Goal: Task Accomplishment & Management: Manage account settings

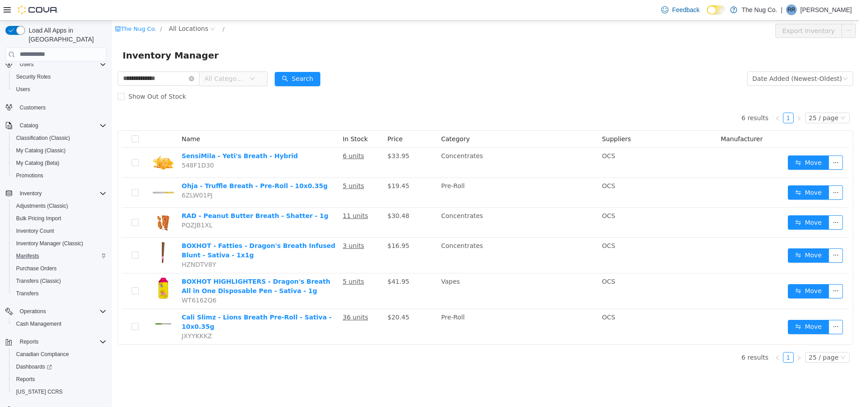
scroll to position [42, 0]
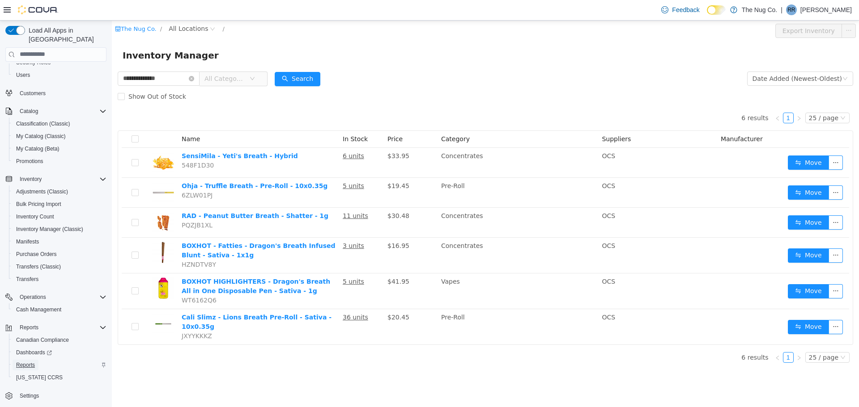
click at [30, 360] on span "Reports" at bounding box center [25, 365] width 19 height 11
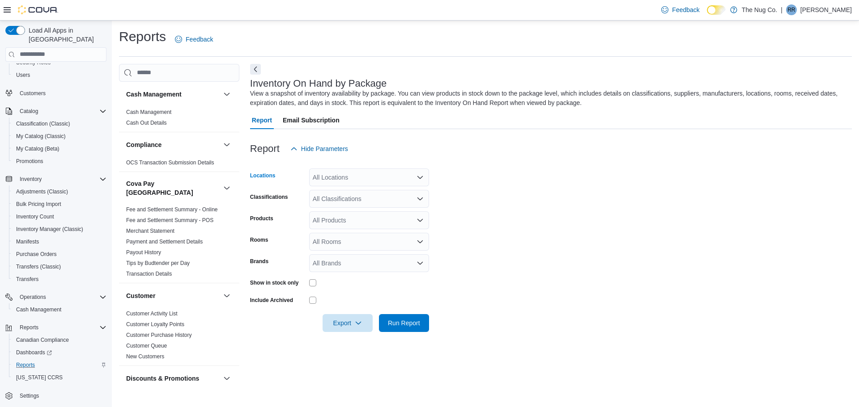
click at [420, 180] on icon "Open list of options" at bounding box center [419, 177] width 7 height 7
click at [360, 218] on span "514 Ritson Rd S, Oshawa, ON L1H 5K4" at bounding box center [410, 218] width 165 height 9
click at [469, 218] on form "Locations 514 Ritson Rd S, Oshawa, ON L1H 5K4 Combo box. Selected. 514 Ritson R…" at bounding box center [550, 245] width 601 height 174
click at [419, 197] on icon "Open list of options" at bounding box center [419, 198] width 7 height 7
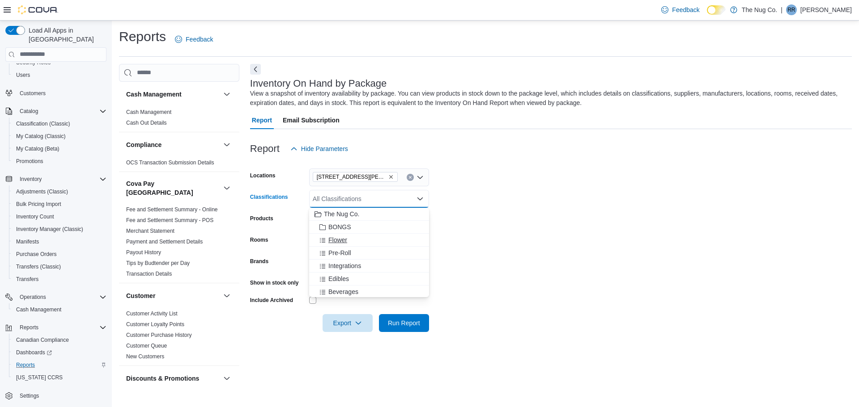
click at [340, 241] on span "Flower" at bounding box center [337, 240] width 19 height 9
click at [346, 241] on span "Pre-Roll" at bounding box center [339, 240] width 23 height 9
click at [346, 252] on span "Edibles" at bounding box center [338, 253] width 21 height 9
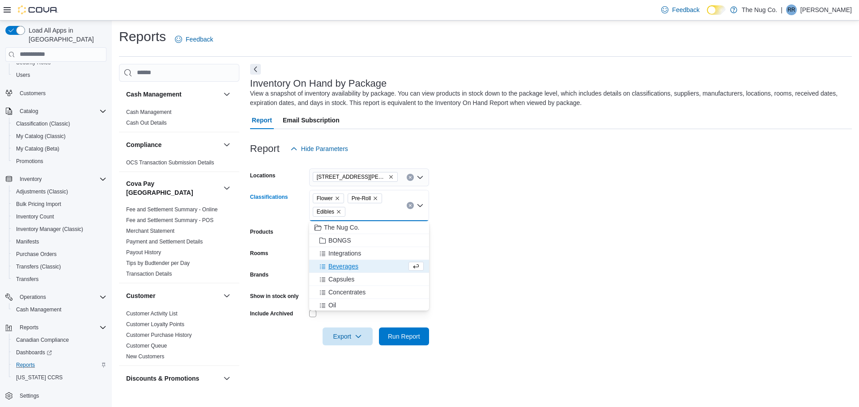
click at [349, 266] on span "Beverages" at bounding box center [343, 266] width 30 height 9
click at [349, 265] on span "Capsules" at bounding box center [341, 266] width 26 height 9
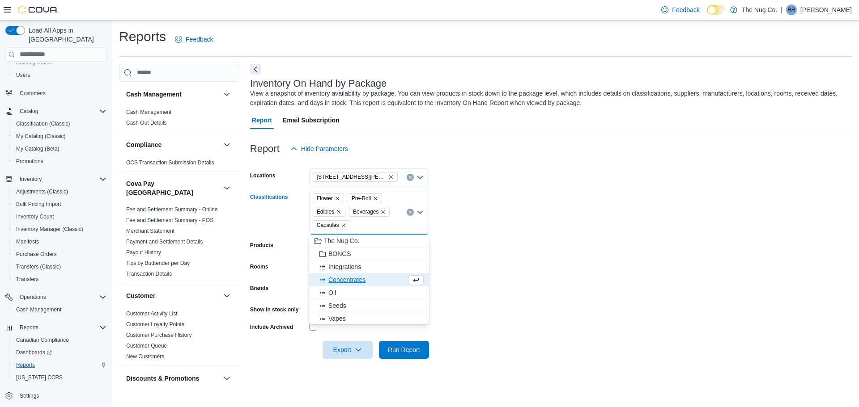
click at [352, 280] on span "Concentrates" at bounding box center [346, 279] width 37 height 9
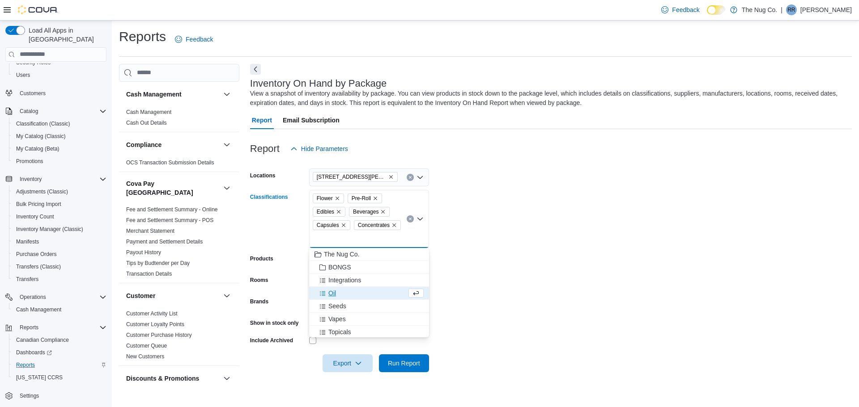
click at [335, 294] on span "Oil" at bounding box center [332, 293] width 8 height 9
click at [342, 306] on span "Vapes" at bounding box center [336, 306] width 17 height 9
click at [345, 307] on span "Topicals" at bounding box center [339, 306] width 23 height 9
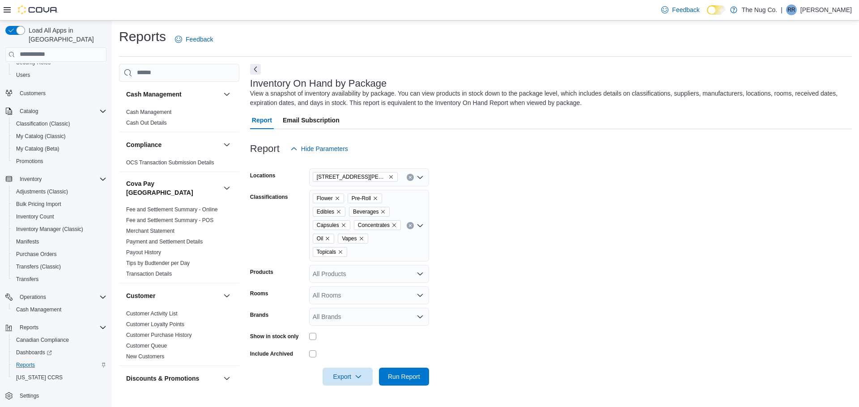
click at [595, 322] on form "Locations 514 Ritson Rd S, Oshawa, ON L1H 5K4 Classifications Flower Pre-Roll E…" at bounding box center [550, 272] width 601 height 228
click at [422, 296] on icon "Open list of options" at bounding box center [419, 295] width 7 height 7
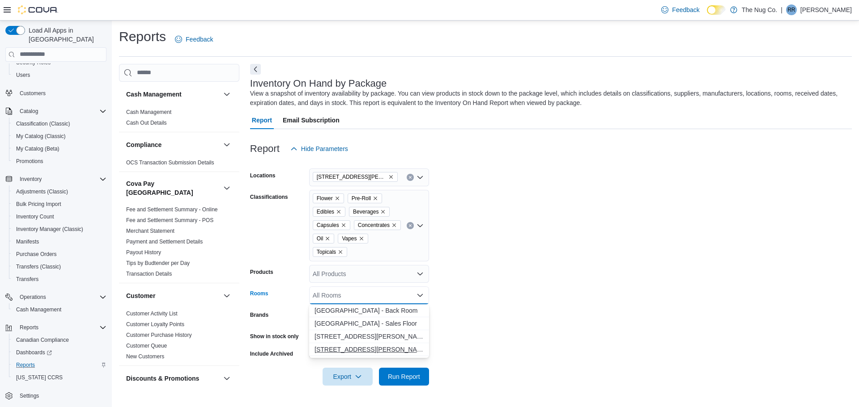
click at [342, 349] on span "514 Ritson Rd S, Oshawa, ON L1H 5K4 - Front Room" at bounding box center [368, 349] width 109 height 9
click at [351, 377] on span "Export" at bounding box center [347, 377] width 39 height 18
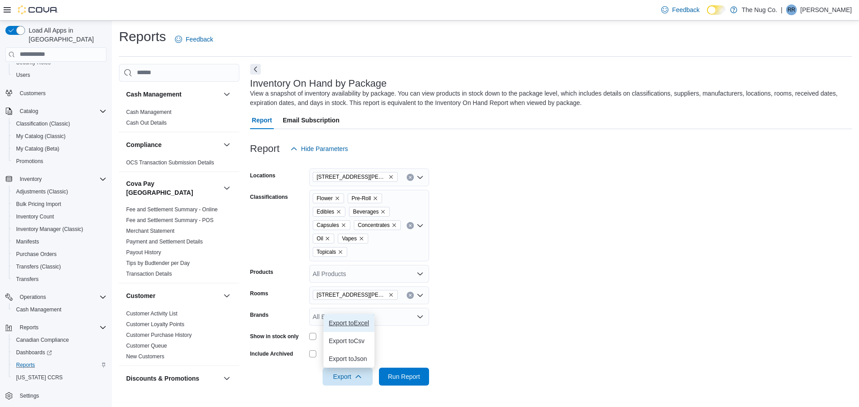
click at [357, 323] on span "Export to Excel" at bounding box center [349, 323] width 40 height 7
click at [27, 226] on span "Inventory Manager (Classic)" at bounding box center [49, 229] width 67 height 7
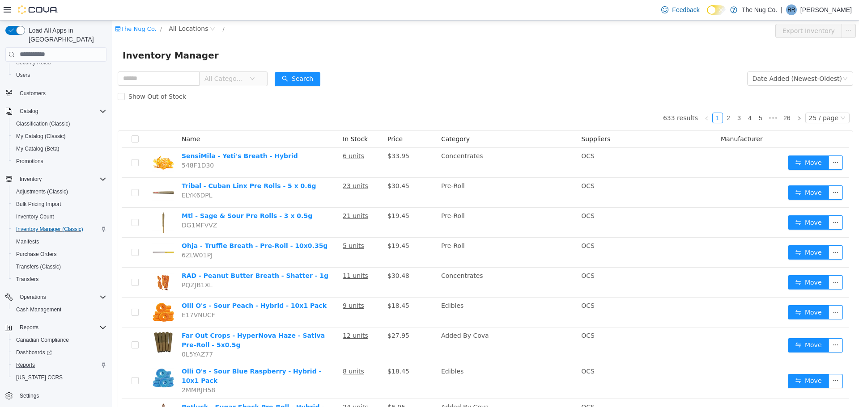
click at [260, 75] on span "All Categories" at bounding box center [229, 78] width 61 height 14
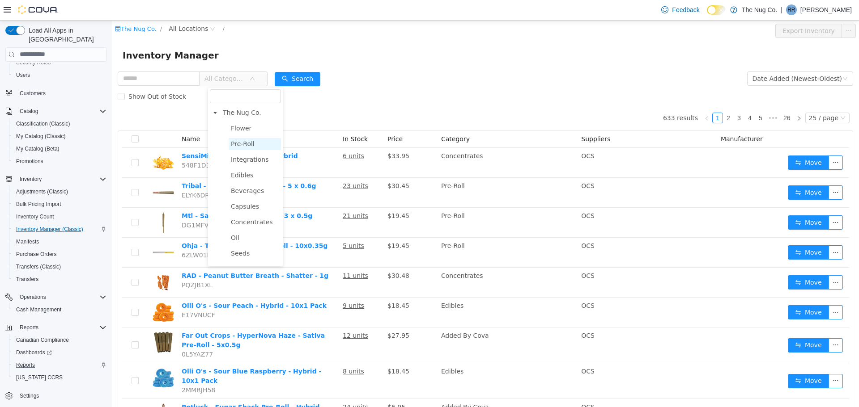
click at [249, 145] on span "Pre-Roll" at bounding box center [243, 143] width 24 height 7
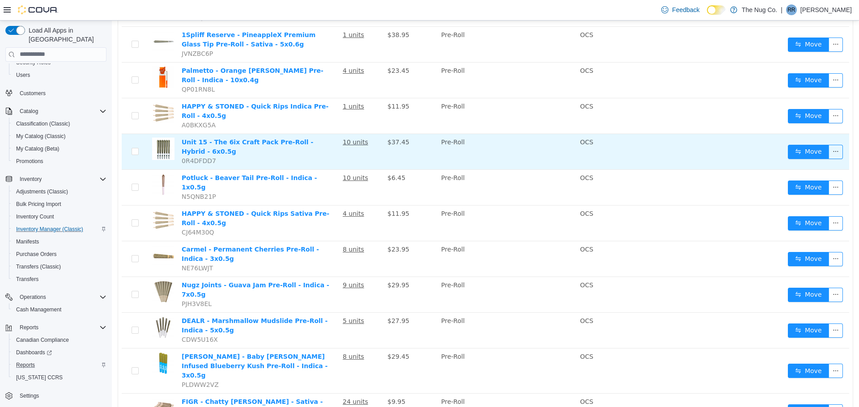
scroll to position [313, 0]
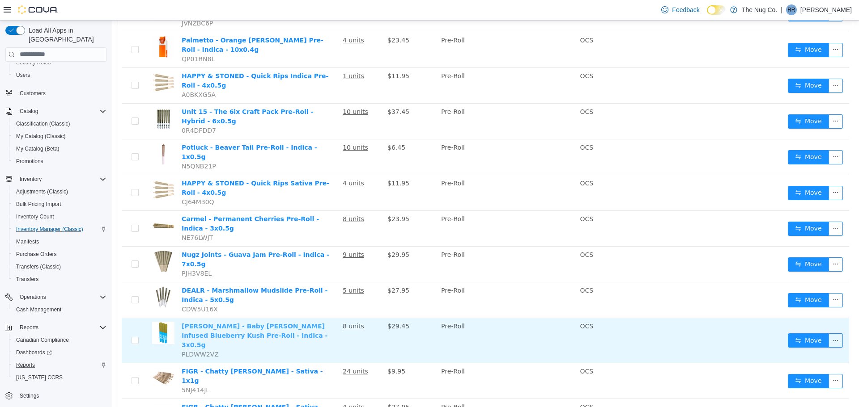
click at [228, 322] on link "[PERSON_NAME] - Baby [PERSON_NAME] Infused Blueberry Kush Pre-Roll - Indica - 3…" at bounding box center [255, 335] width 146 height 26
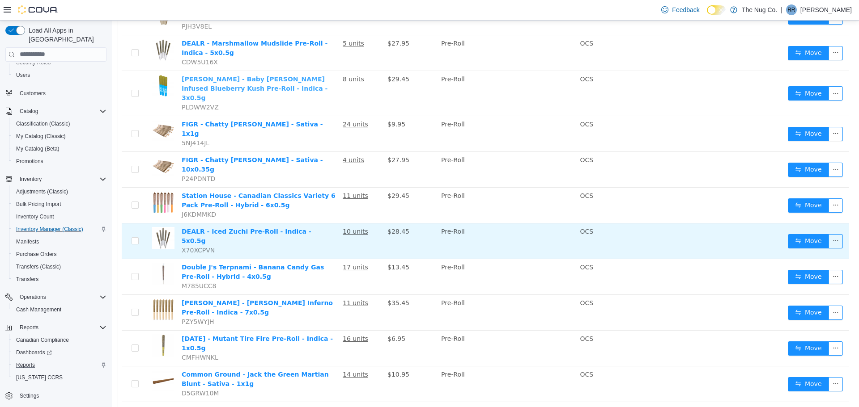
scroll to position [573, 0]
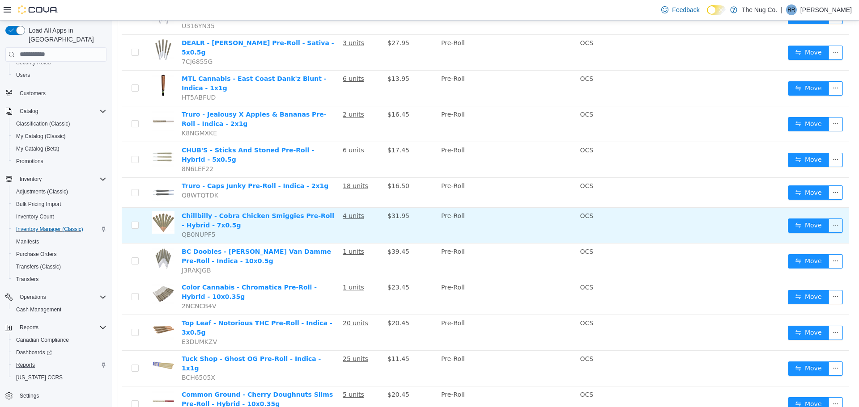
scroll to position [579, 0]
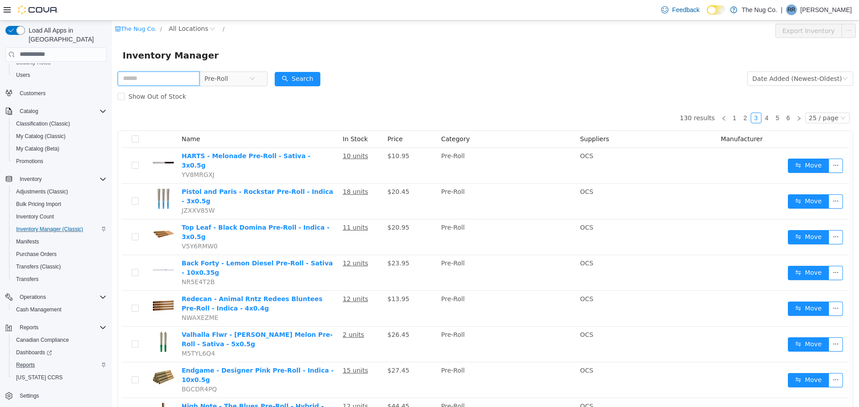
click at [147, 80] on input "text" at bounding box center [159, 78] width 82 height 14
click at [255, 79] on icon "icon: close-circle" at bounding box center [252, 78] width 5 height 5
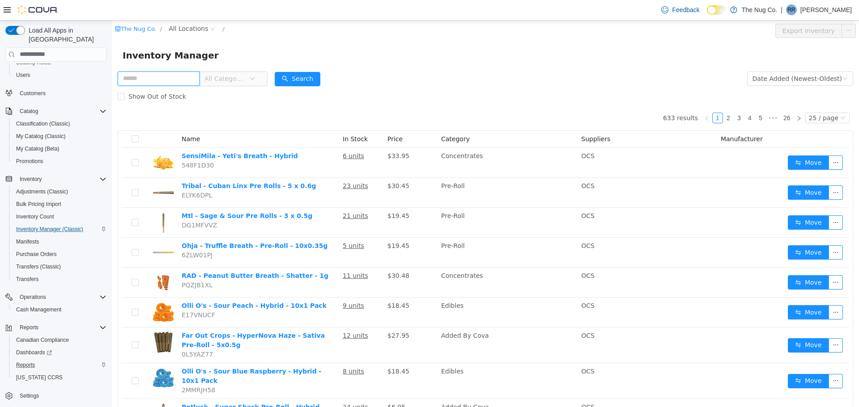
drag, startPoint x: 161, startPoint y: 80, endPoint x: 169, endPoint y: 74, distance: 10.1
click at [161, 80] on input "text" at bounding box center [159, 78] width 82 height 14
type input "*******"
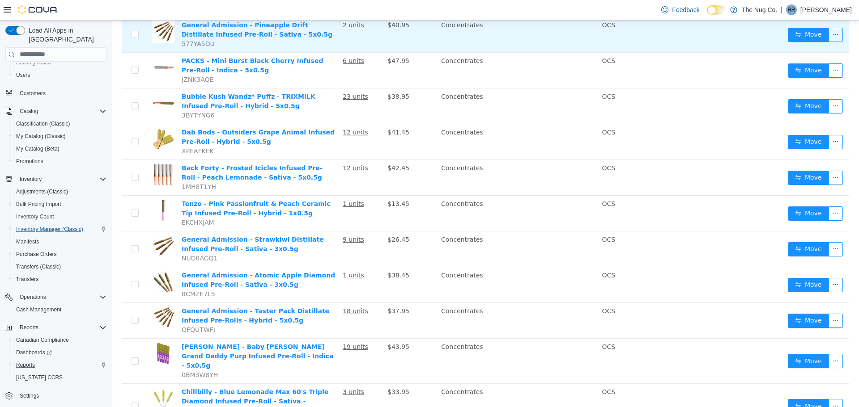
scroll to position [661, 0]
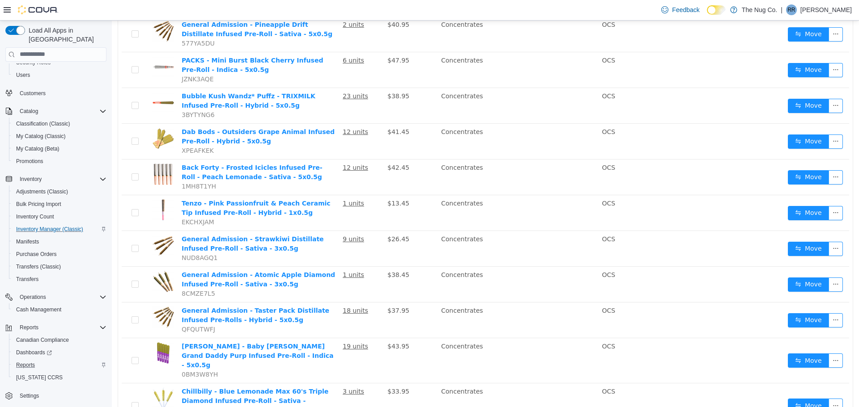
drag, startPoint x: 772, startPoint y: 394, endPoint x: 773, endPoint y: 388, distance: 5.4
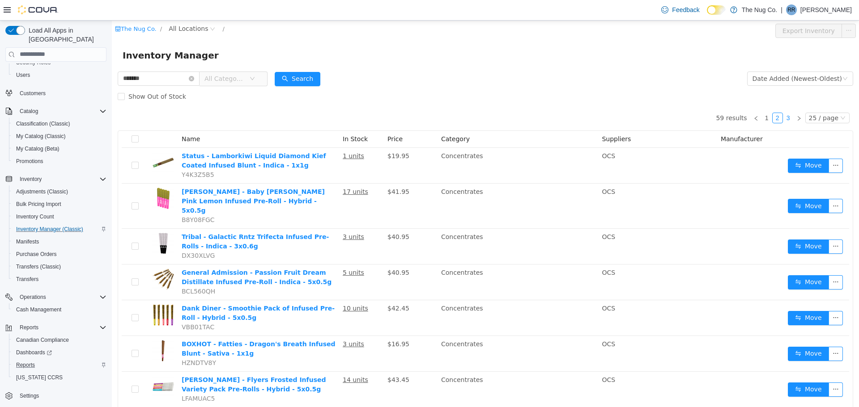
click at [783, 116] on link "3" at bounding box center [788, 118] width 10 height 10
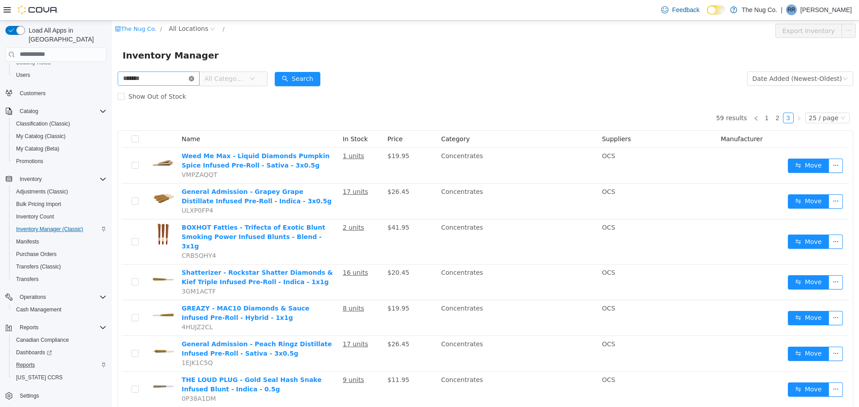
click at [194, 78] on icon "icon: close-circle" at bounding box center [191, 78] width 5 height 5
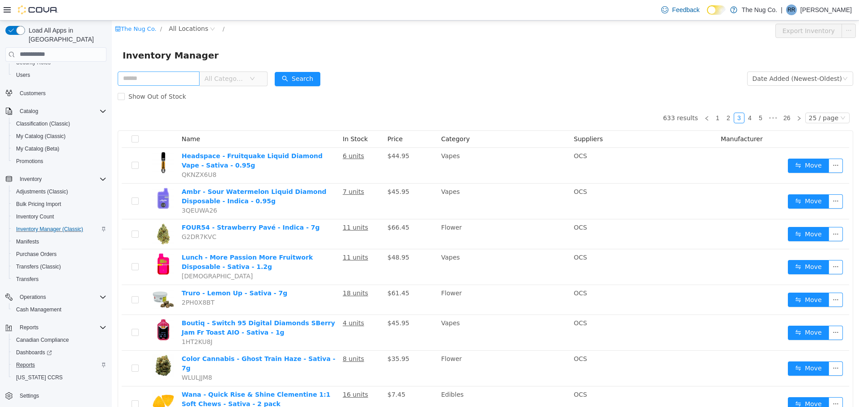
click at [245, 80] on span "All Categories" at bounding box center [224, 78] width 41 height 9
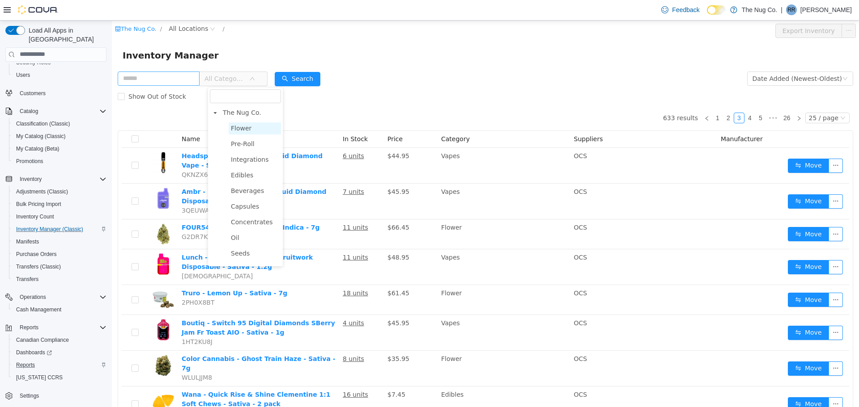
click at [247, 129] on span "Flower" at bounding box center [241, 127] width 21 height 7
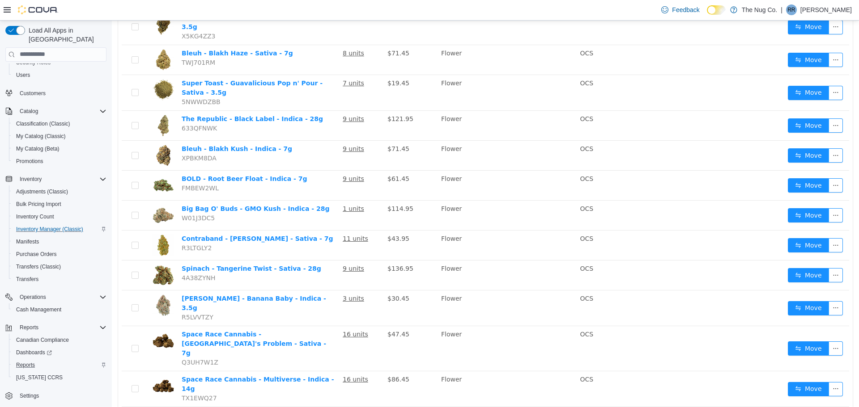
scroll to position [521, 0]
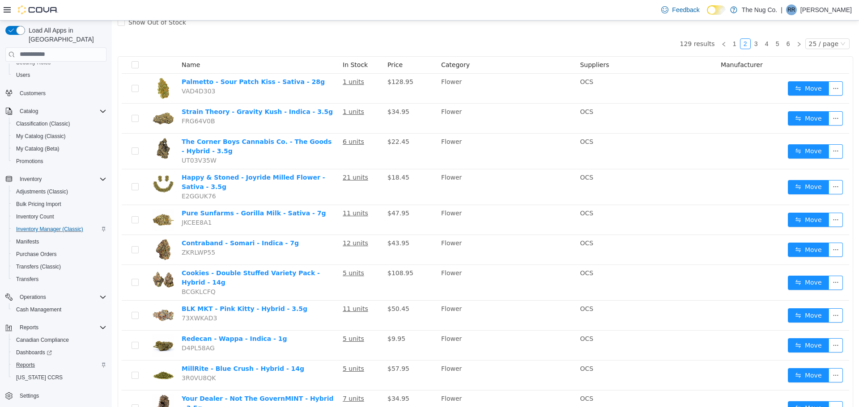
scroll to position [74, 0]
click at [755, 44] on link "3" at bounding box center [756, 44] width 10 height 10
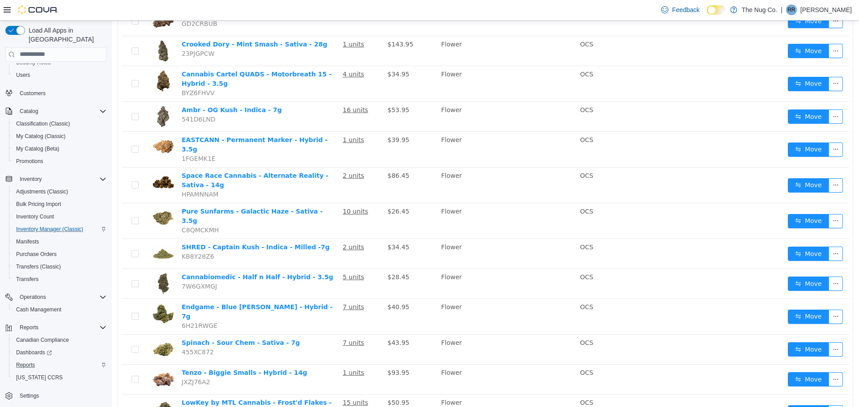
scroll to position [521, 0]
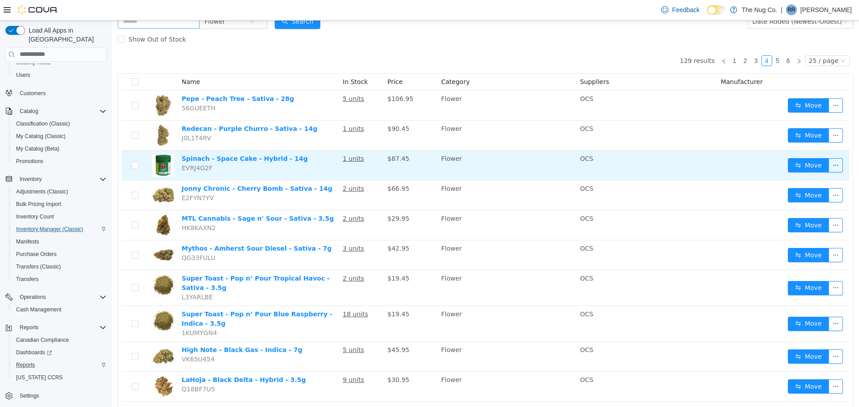
scroll to position [52, 0]
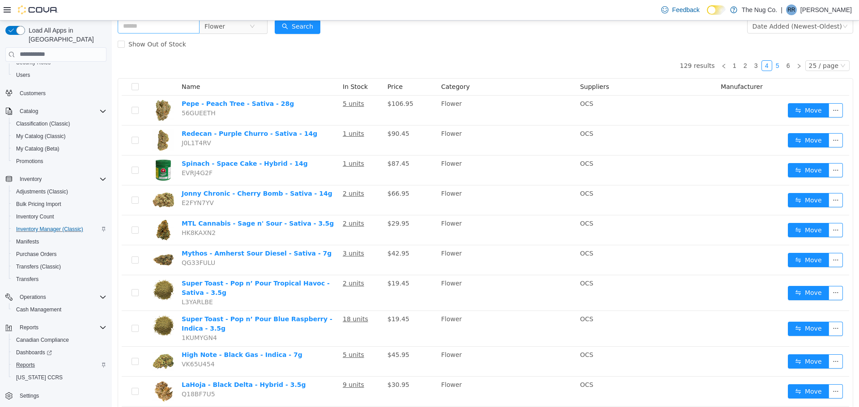
click at [772, 62] on link "5" at bounding box center [777, 65] width 10 height 10
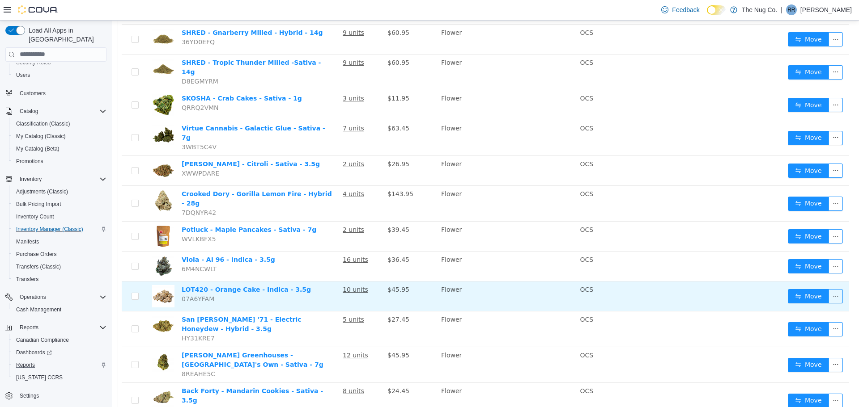
scroll to position [527, 0]
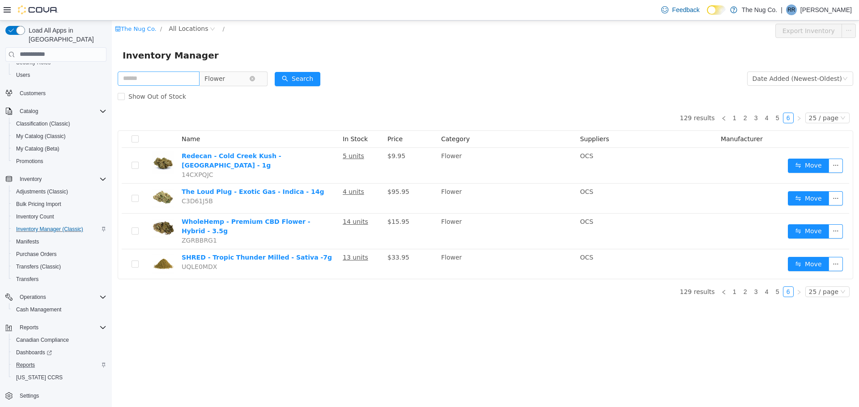
click at [260, 79] on span "Flower" at bounding box center [229, 78] width 61 height 14
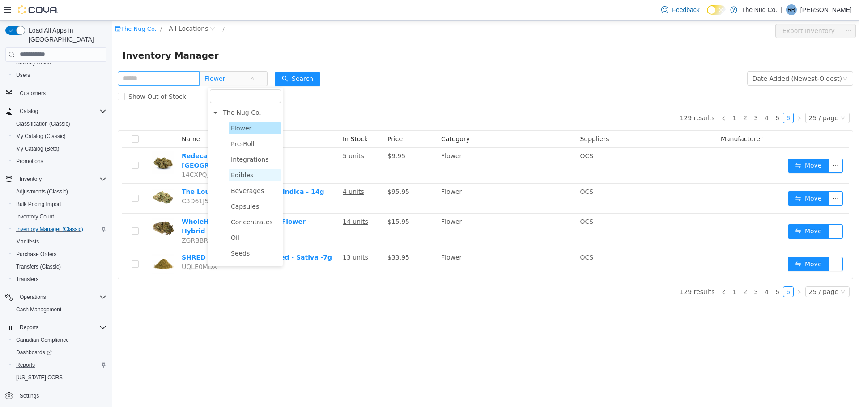
click at [236, 174] on span "Edibles" at bounding box center [242, 174] width 22 height 7
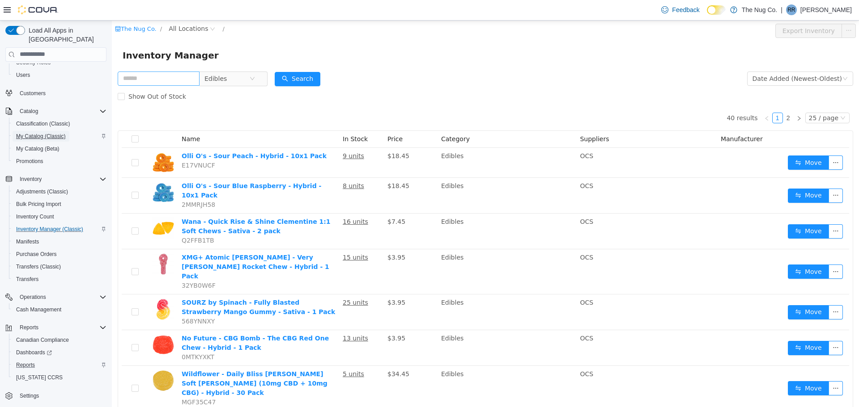
click at [29, 133] on span "My Catalog (Classic)" at bounding box center [41, 136] width 50 height 7
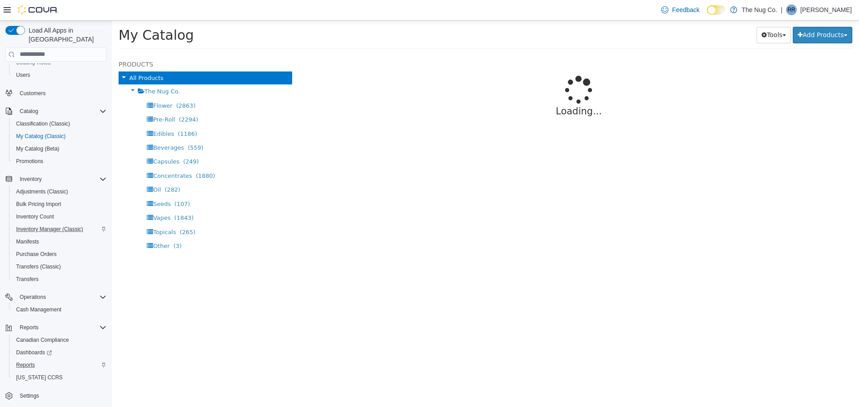
select select "**********"
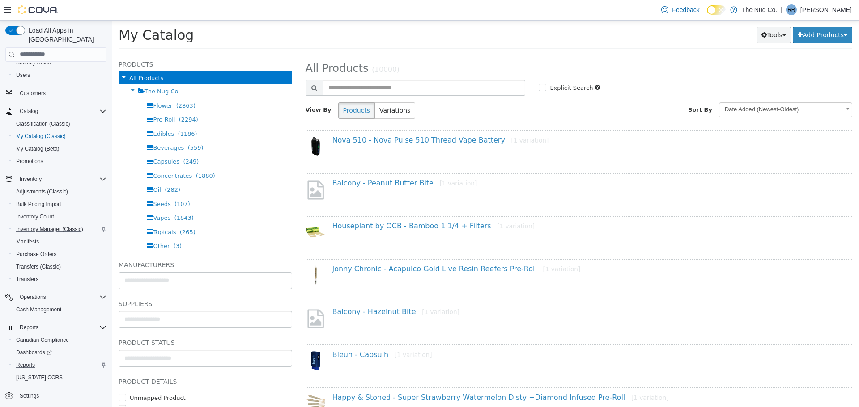
click at [782, 36] on span "button" at bounding box center [784, 35] width 4 height 2
click at [728, 89] on link "Export" at bounding box center [748, 89] width 84 height 12
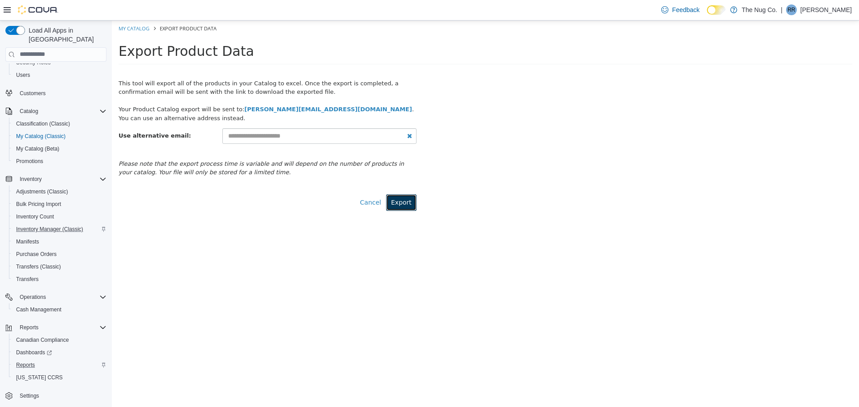
click at [399, 194] on button "Export" at bounding box center [401, 202] width 30 height 17
select select "**********"
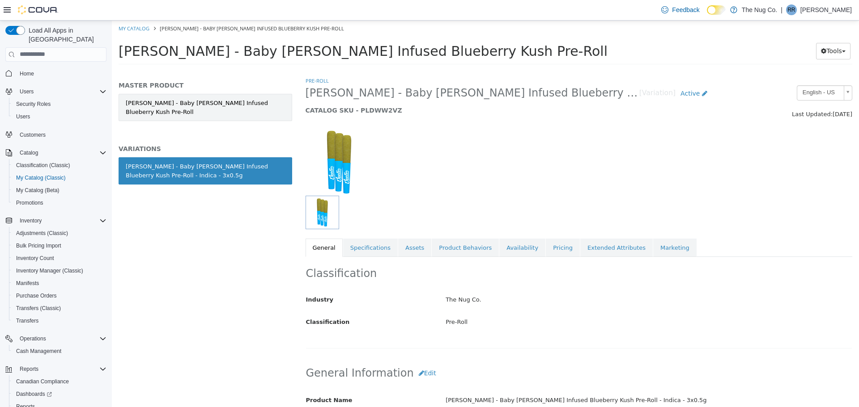
click at [188, 103] on link "[PERSON_NAME] - Baby [PERSON_NAME] Infused Blueberry Kush Pre-Roll" at bounding box center [206, 106] width 174 height 27
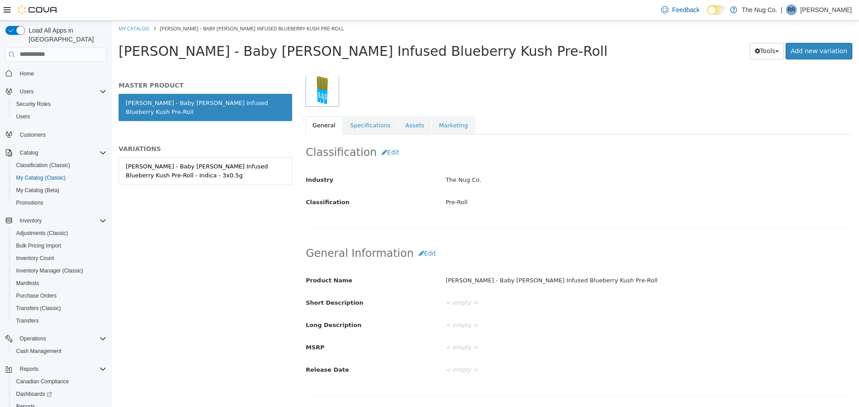
scroll to position [134, 0]
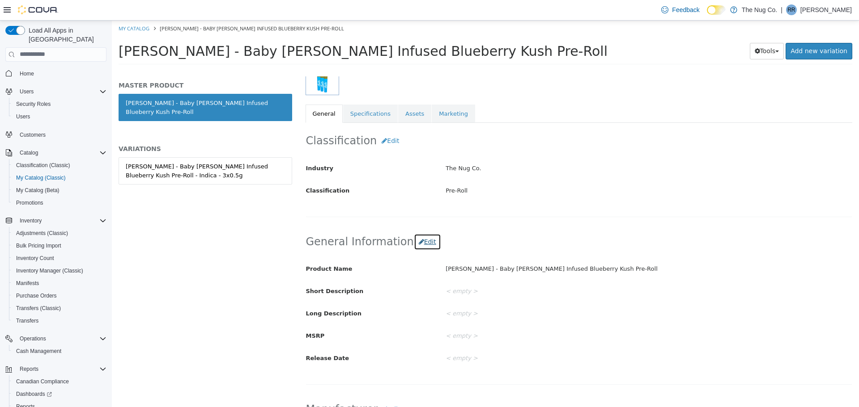
click at [416, 244] on button "Edit" at bounding box center [427, 241] width 27 height 17
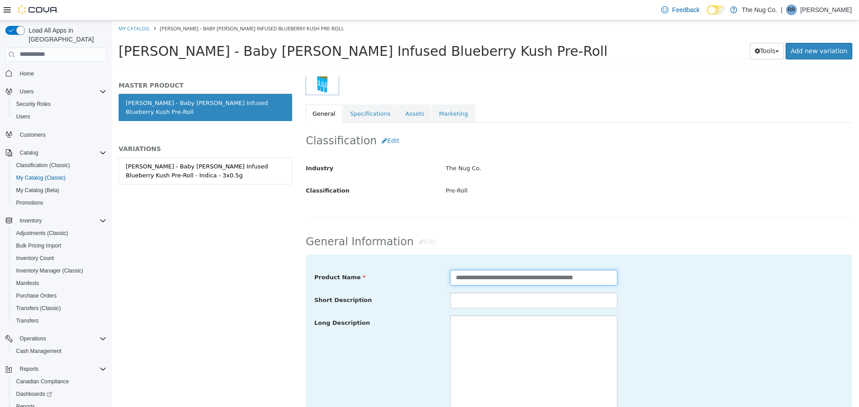
click at [575, 279] on input "**********" at bounding box center [533, 278] width 167 height 16
click at [531, 280] on input "**********" at bounding box center [533, 278] width 167 height 16
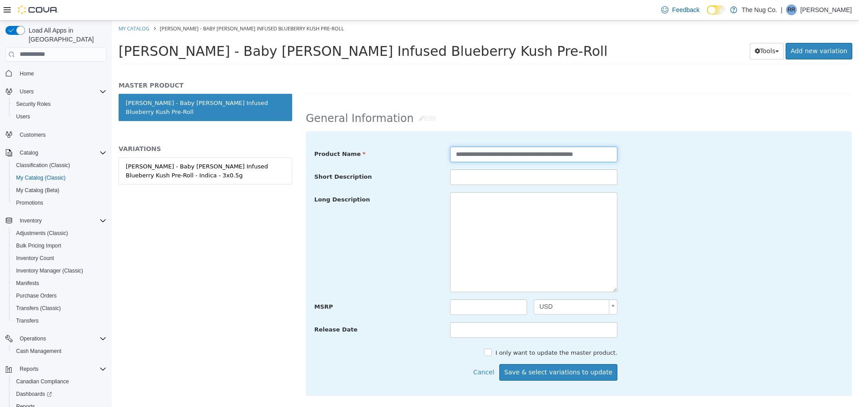
scroll to position [358, 0]
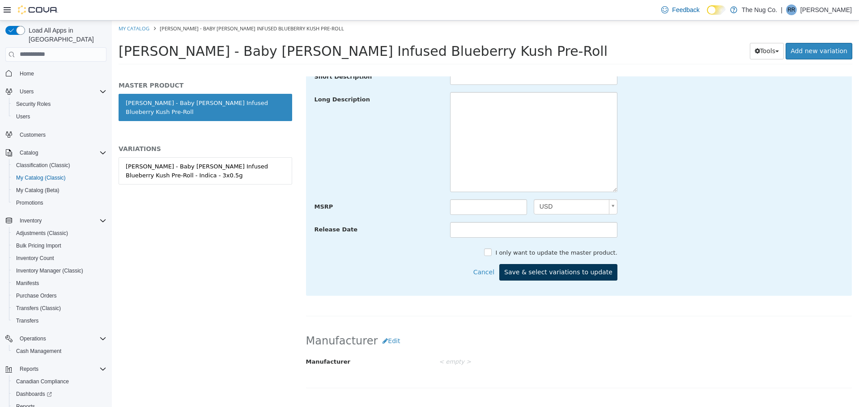
type input "**********"
click at [552, 276] on button "Save & select variations to update" at bounding box center [558, 272] width 118 height 17
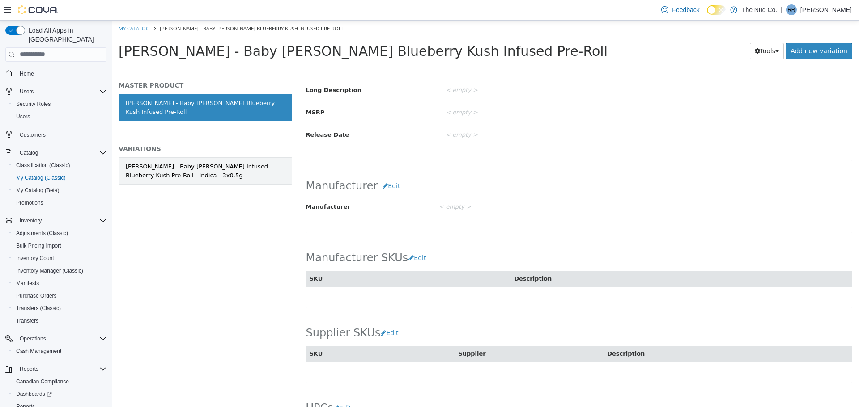
click at [173, 162] on div "[PERSON_NAME] - Baby [PERSON_NAME] Infused Blueberry Kush Pre-Roll - Indica - 3…" at bounding box center [205, 170] width 159 height 17
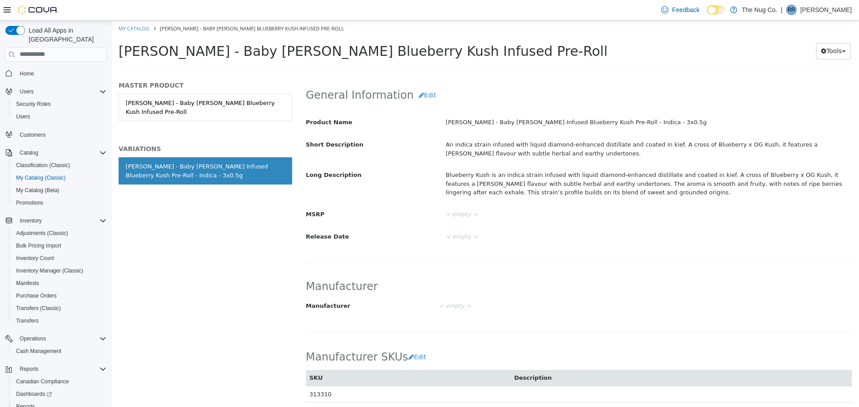
scroll to position [267, 0]
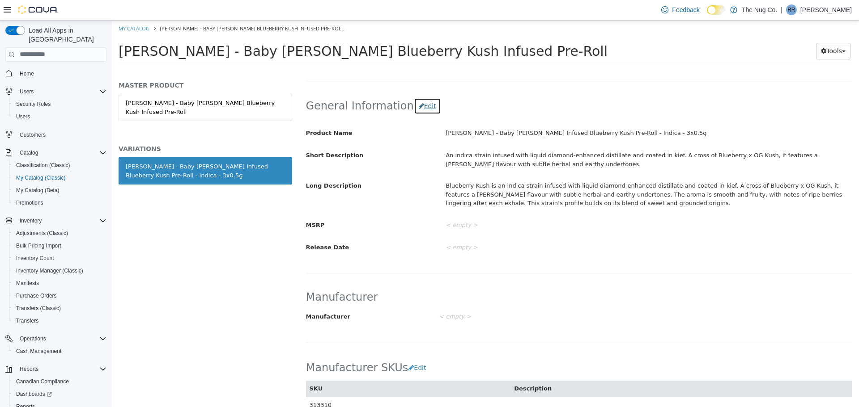
click at [419, 106] on button "Edit" at bounding box center [427, 105] width 27 height 17
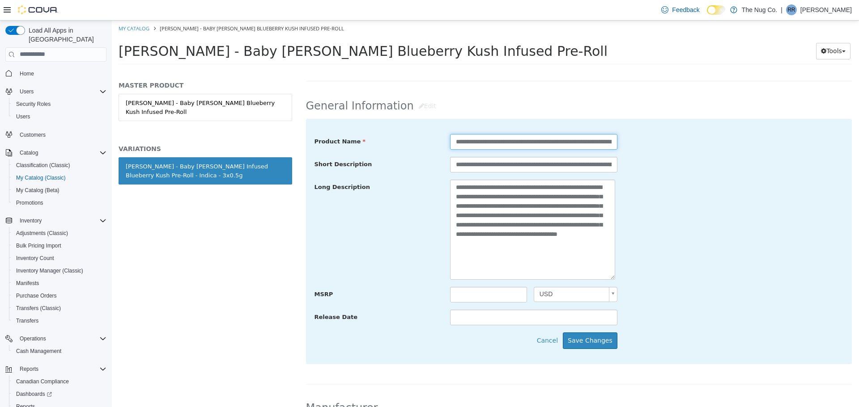
click at [574, 143] on input "**********" at bounding box center [533, 142] width 167 height 16
click at [532, 144] on input "**********" at bounding box center [533, 142] width 167 height 16
type input "**********"
click at [586, 342] on button "Save Changes" at bounding box center [590, 340] width 55 height 17
